Goal: Information Seeking & Learning: Check status

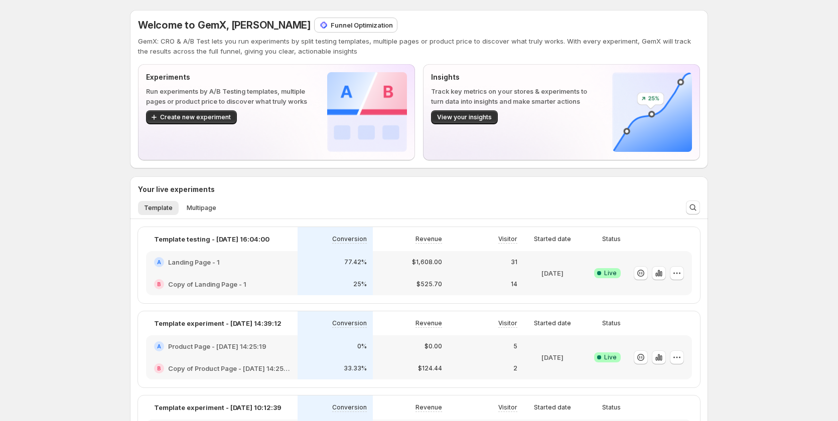
click at [373, 256] on div "77.42%" at bounding box center [335, 262] width 75 height 22
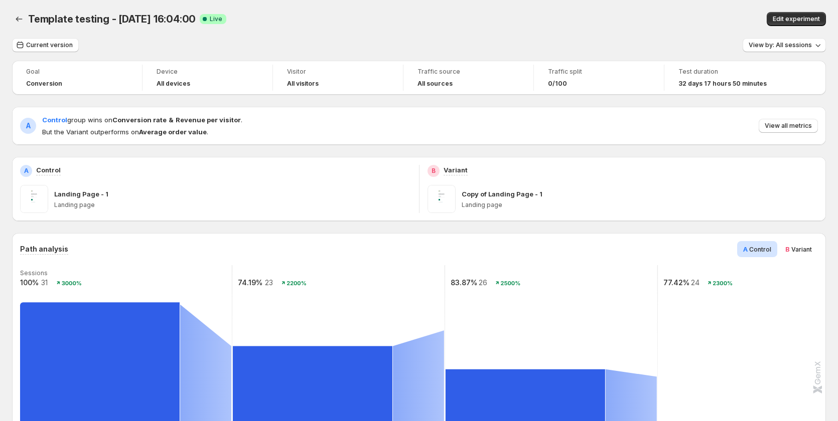
scroll to position [201, 0]
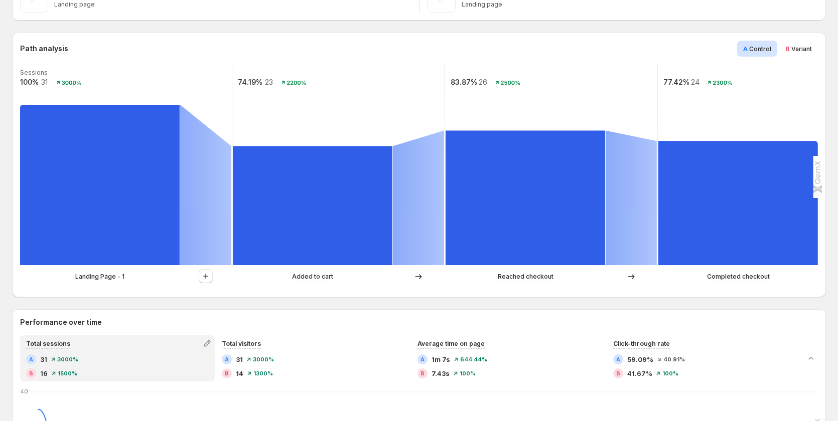
click at [114, 272] on p "Landing Page - 1" at bounding box center [99, 277] width 49 height 10
click at [114, 278] on p "Landing Page - 1" at bounding box center [99, 277] width 49 height 10
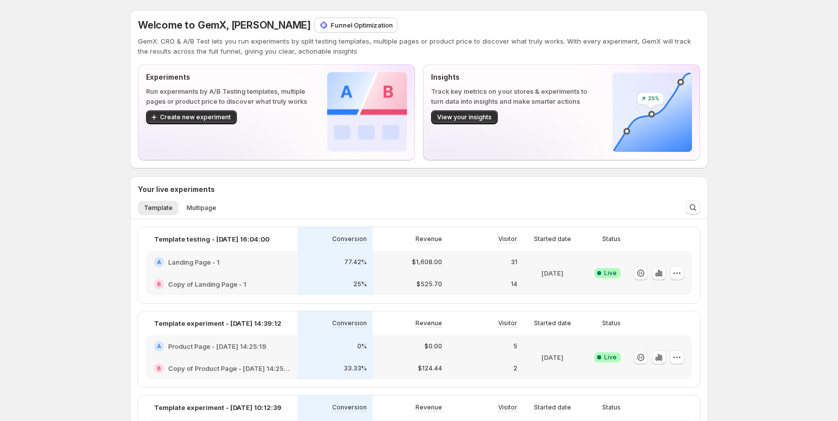
scroll to position [100, 0]
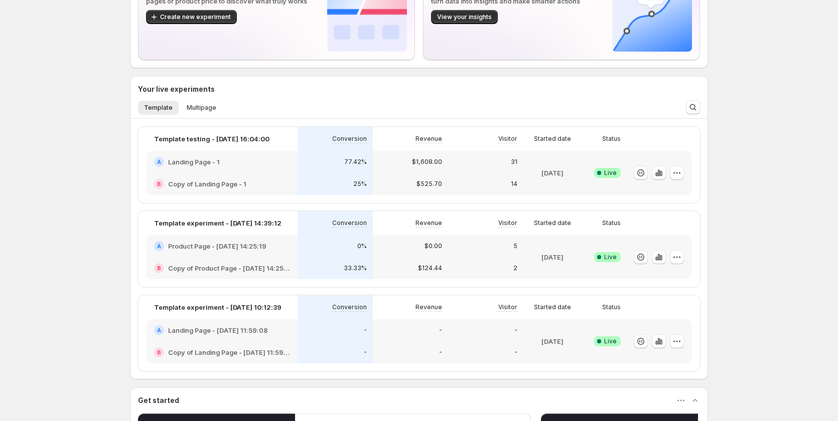
click at [242, 251] on div "A Product Page - [DATE] 14:25:19" at bounding box center [222, 246] width 152 height 22
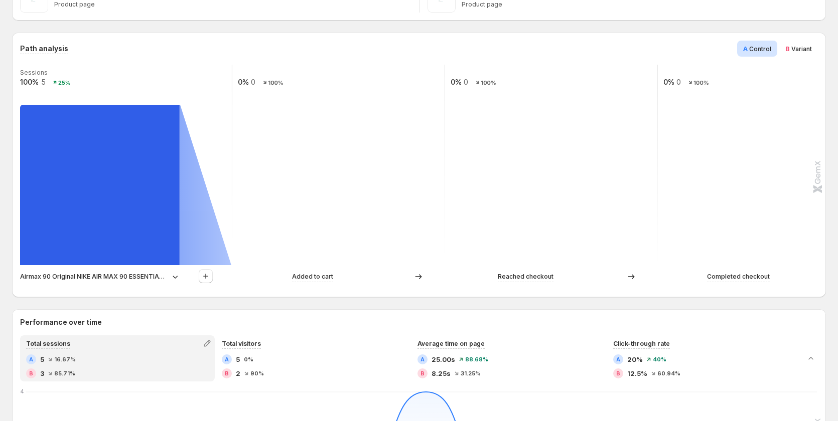
scroll to position [301, 0]
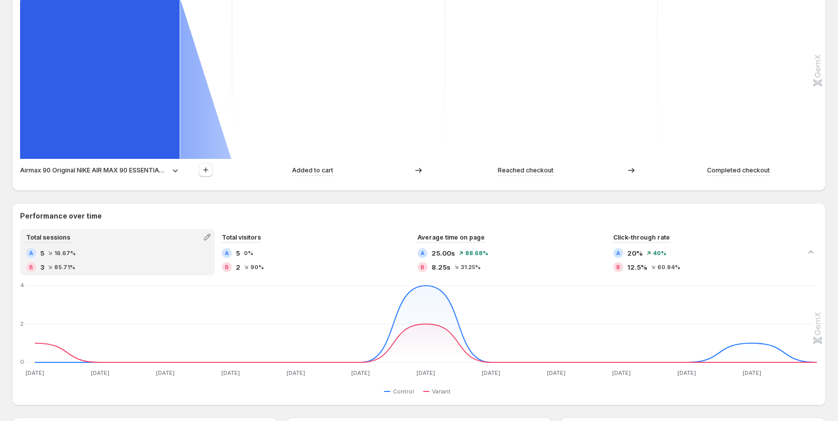
click at [104, 171] on p "Airmax 90 Original NIKE AIR MAX 90 ESSENTIAL men's Running Shoes Sport Outdoor …" at bounding box center [94, 171] width 148 height 10
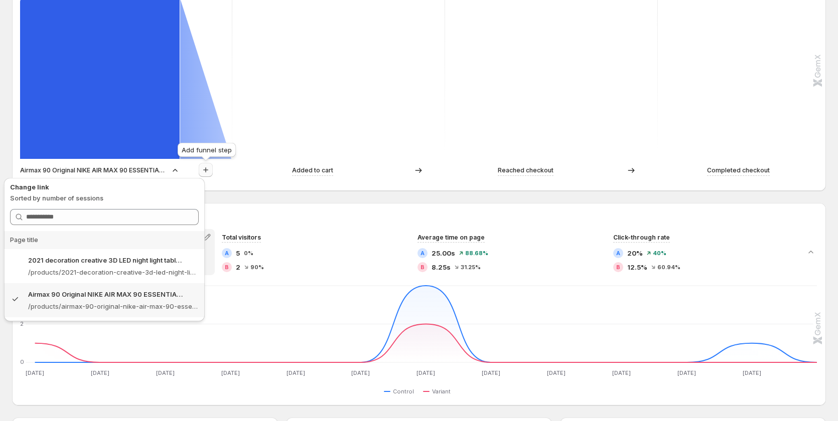
click at [203, 169] on icon "button" at bounding box center [206, 170] width 10 height 10
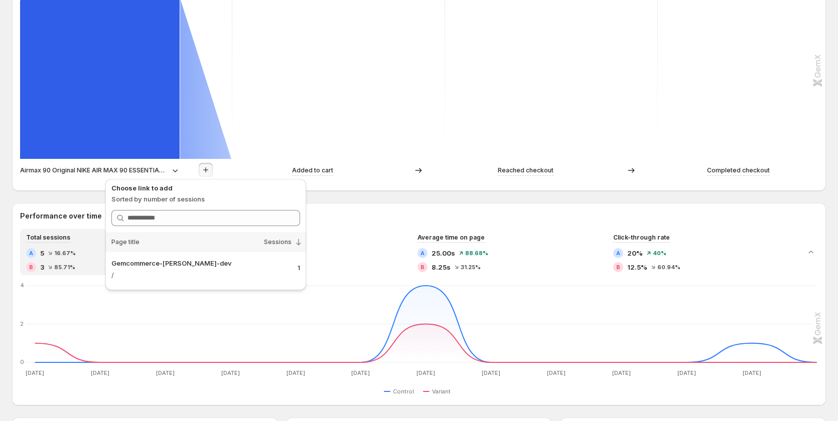
click at [134, 164] on div "Airmax 90 Original NIKE AIR MAX 90 ESSENTIAL men's Running Shoes Sport Outdoor …" at bounding box center [126, 170] width 212 height 15
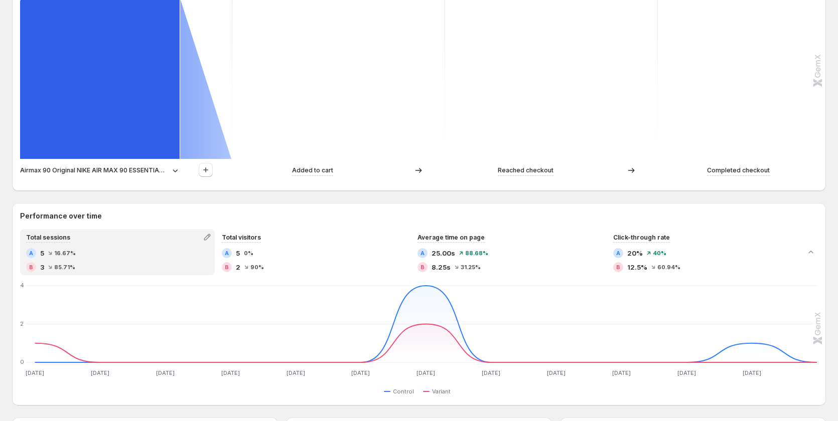
click at [111, 164] on div "Airmax 90 Original NIKE AIR MAX 90 ESSENTIAL men's Running Shoes Sport Outdoor …" at bounding box center [126, 170] width 212 height 15
click at [110, 173] on p "Airmax 90 Original NIKE AIR MAX 90 ESSENTIAL men's Running Shoes Sport Outdoor …" at bounding box center [94, 171] width 148 height 10
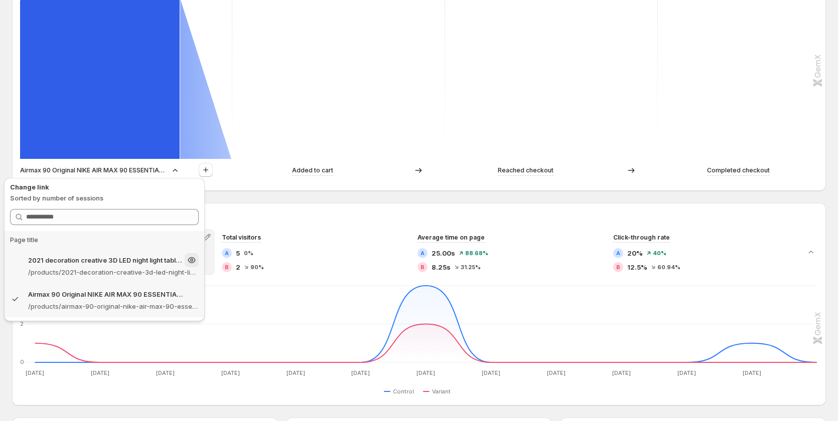
click at [95, 265] on div "2021 decoration creative 3D LED night light table lamp children bedroom child g…" at bounding box center [113, 260] width 171 height 14
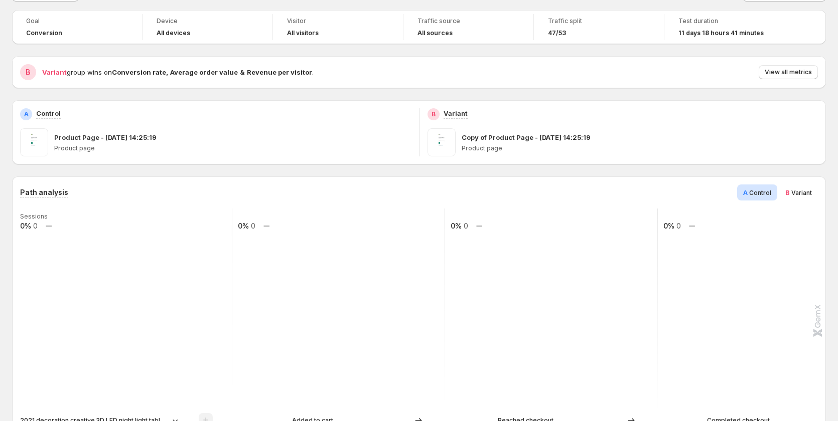
scroll to position [50, 0]
click at [807, 193] on span "Variant" at bounding box center [801, 194] width 21 height 8
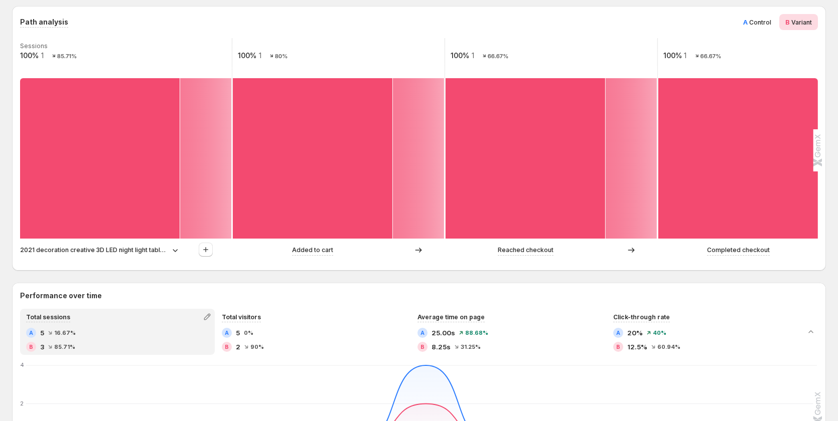
scroll to position [251, 0]
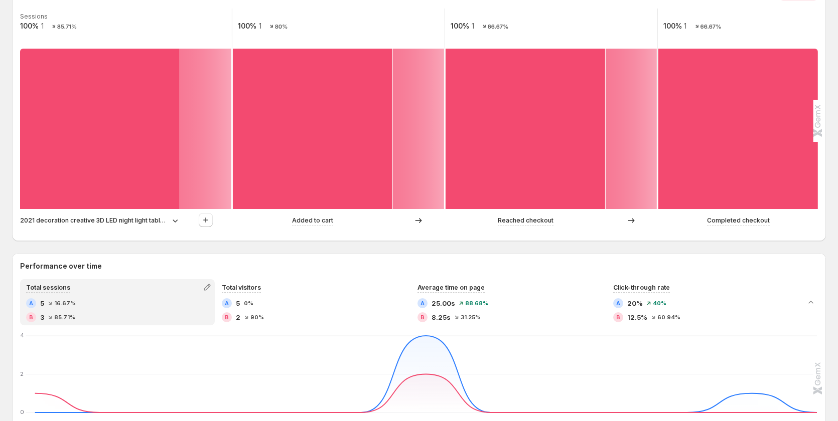
click at [121, 224] on p "2021 decoration creative 3D LED night light table lamp children bedroom child g…" at bounding box center [94, 221] width 148 height 10
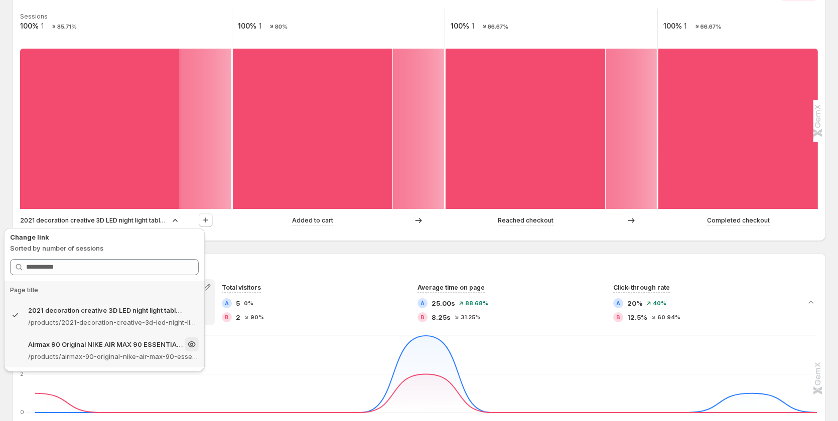
click at [67, 354] on p "/products/airmax-90-original-nike-air-max-90-essential-mens-running-shoes-sport…" at bounding box center [113, 357] width 171 height 10
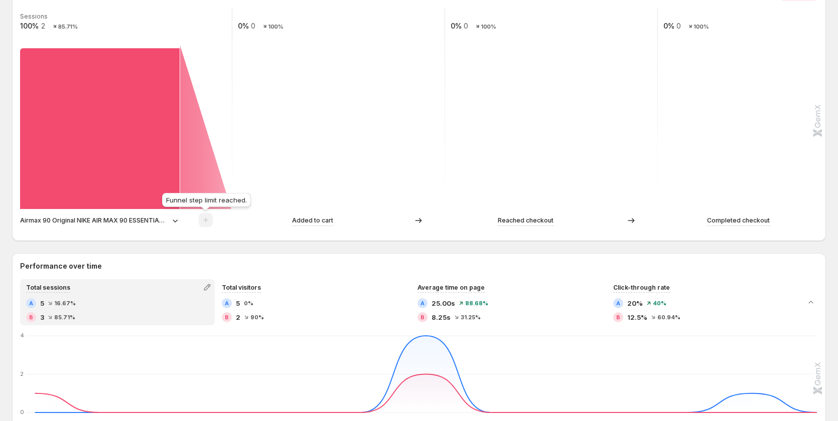
click at [209, 222] on span at bounding box center [206, 223] width 14 height 8
click at [129, 225] on p "Airmax 90 Original NIKE AIR MAX 90 ESSENTIAL men's Running Shoes Sport Outdoor …" at bounding box center [94, 221] width 148 height 10
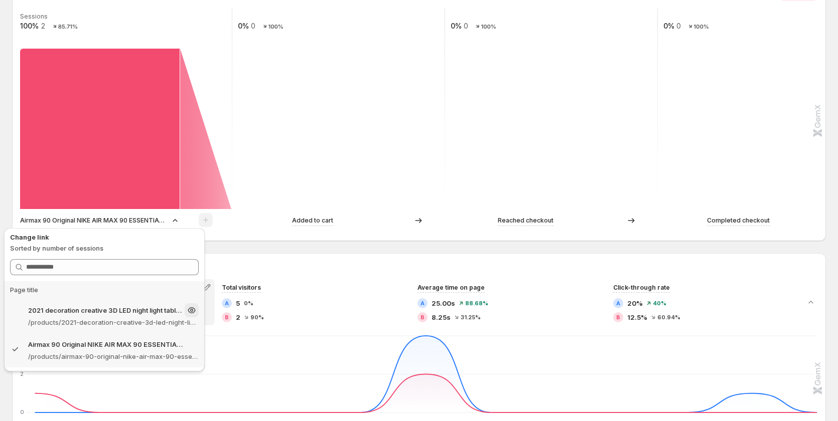
click at [107, 328] on div "2021 decoration creative 3D LED night light table lamp children bedroom child g…" at bounding box center [104, 317] width 201 height 34
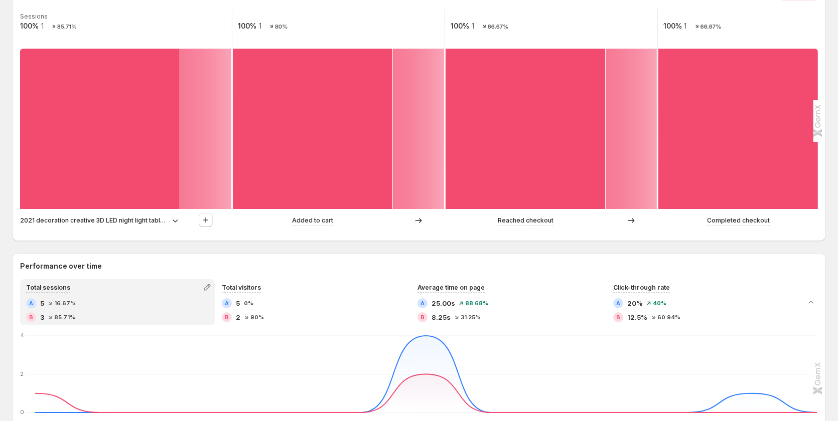
click at [198, 219] on div at bounding box center [206, 220] width 52 height 15
click at [206, 222] on icon "button" at bounding box center [205, 220] width 5 height 5
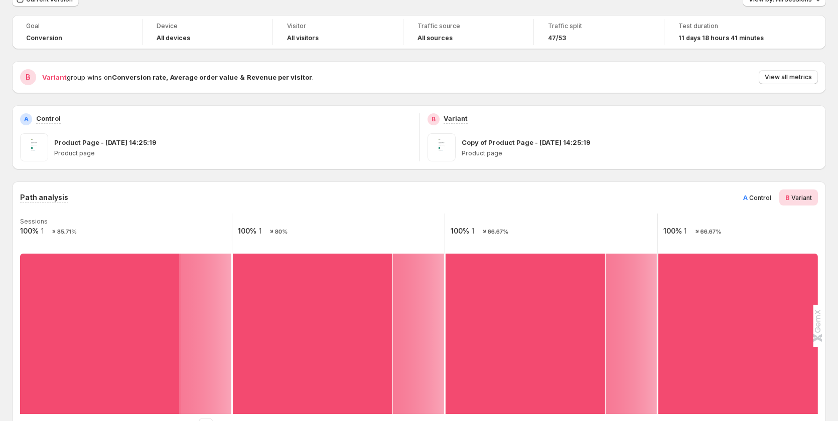
scroll to position [0, 0]
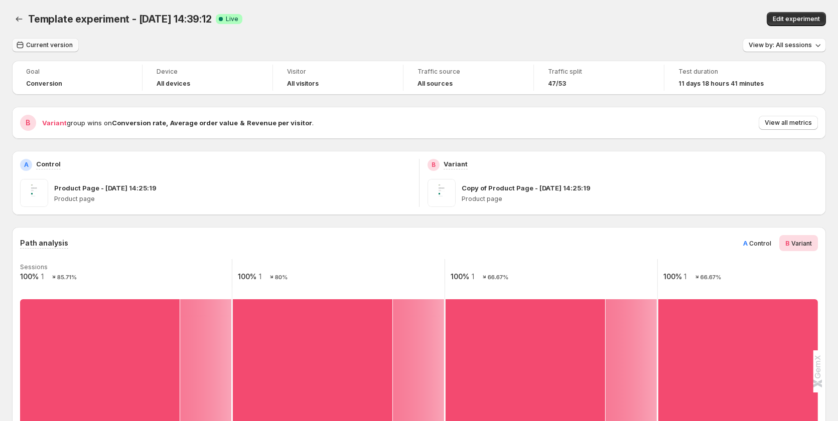
click at [58, 43] on span "Current version" at bounding box center [49, 45] width 47 height 8
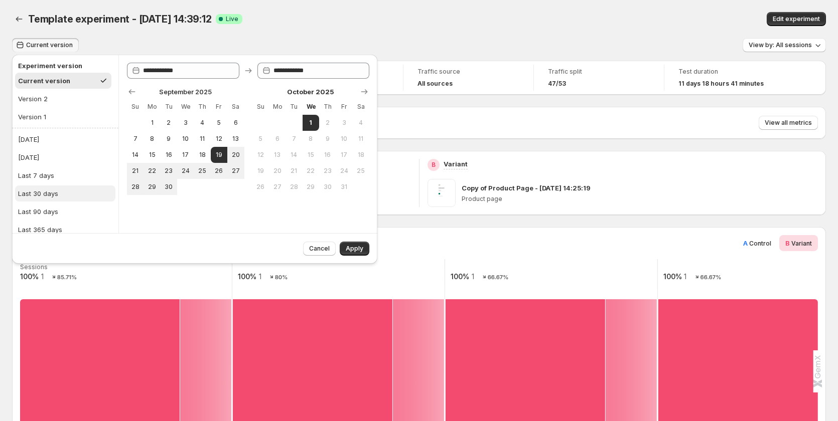
click at [71, 196] on button "Last 30 days" at bounding box center [65, 194] width 100 height 16
type input "**********"
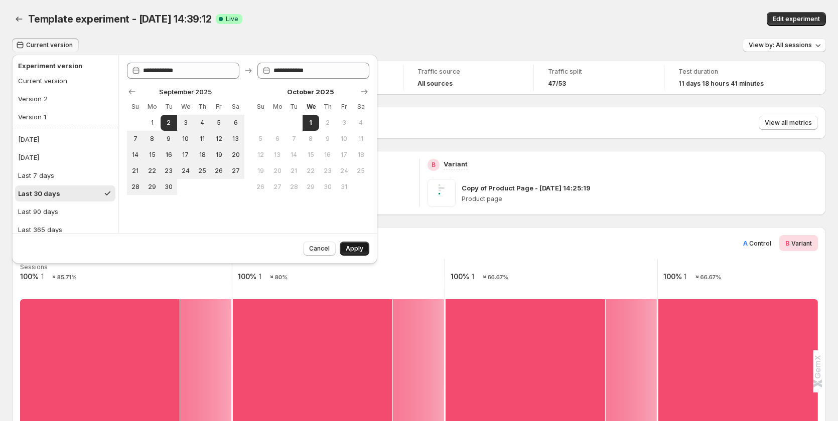
click at [357, 243] on button "Apply" at bounding box center [355, 249] width 30 height 14
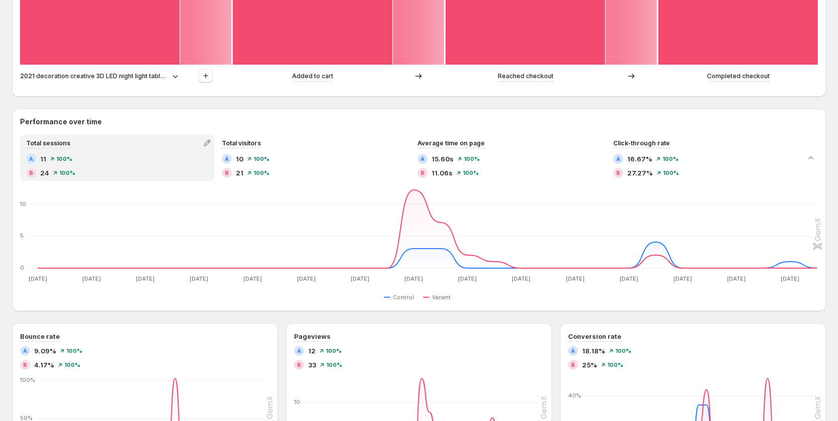
scroll to position [301, 0]
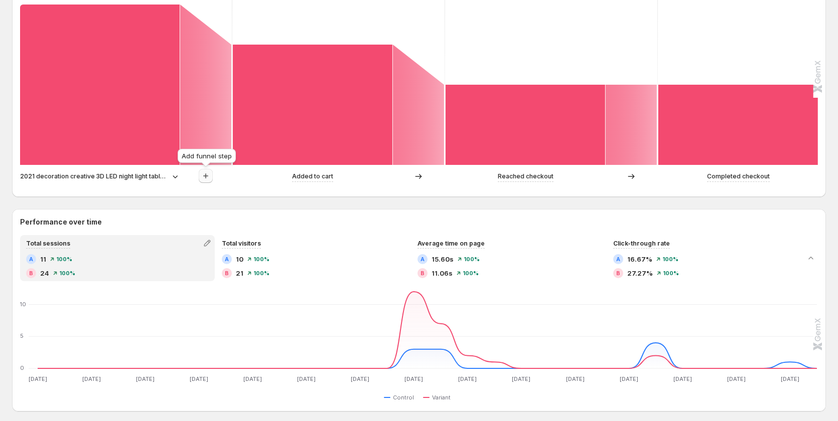
click at [204, 174] on icon "button" at bounding box center [206, 176] width 10 height 10
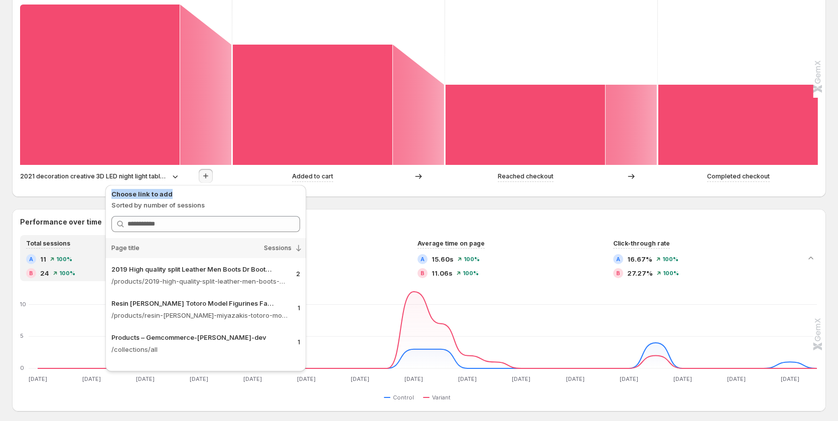
copy p "Choose link to add"
drag, startPoint x: 187, startPoint y: 196, endPoint x: 112, endPoint y: 193, distance: 74.3
click at [112, 193] on p "Choose link to add" at bounding box center [205, 194] width 189 height 10
